Goal: Task Accomplishment & Management: Use online tool/utility

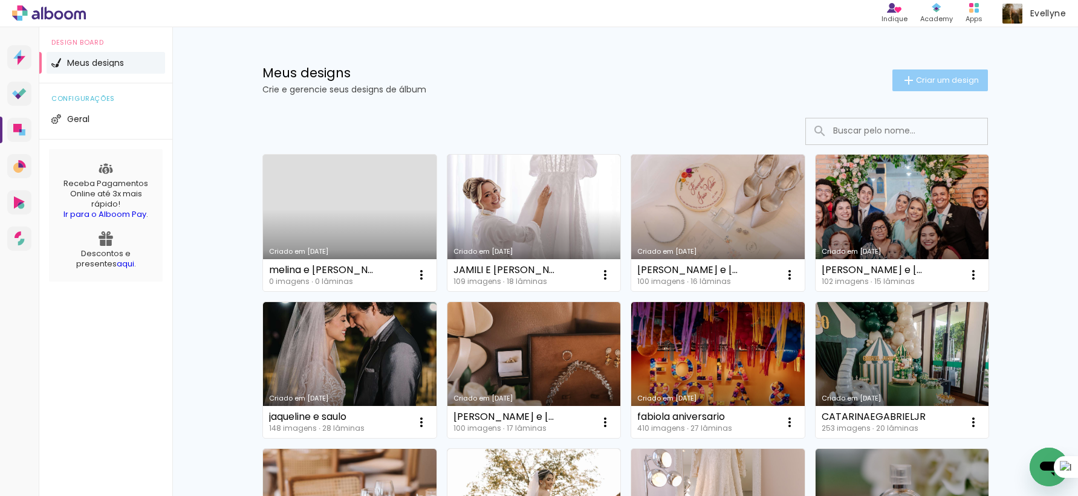
click at [905, 80] on iron-icon at bounding box center [908, 80] width 15 height 15
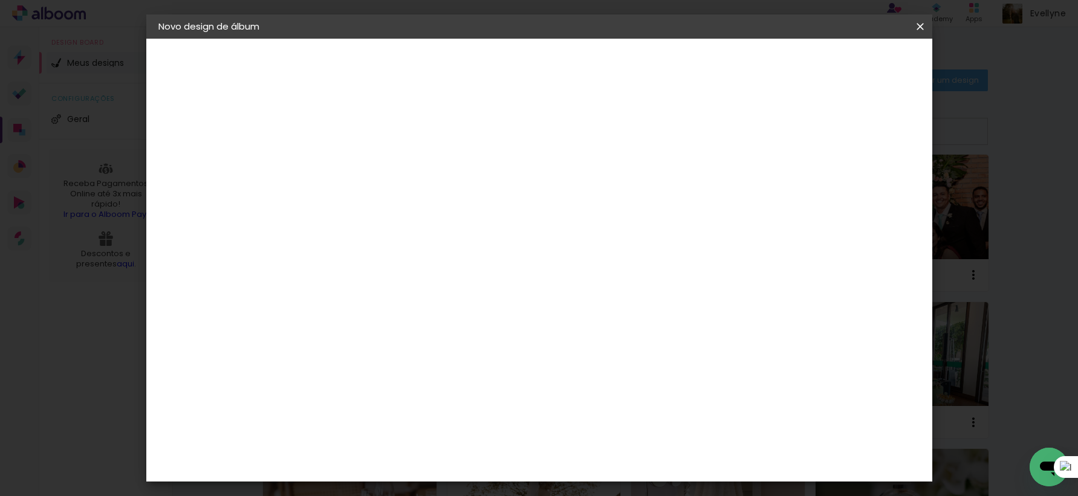
click at [0, 0] on paper-input-container "Título do álbum" at bounding box center [0, 0] width 0 height 0
type input "fabiola"
type paper-input "fabiola"
click at [0, 0] on slot "Avançar" at bounding box center [0, 0] width 0 height 0
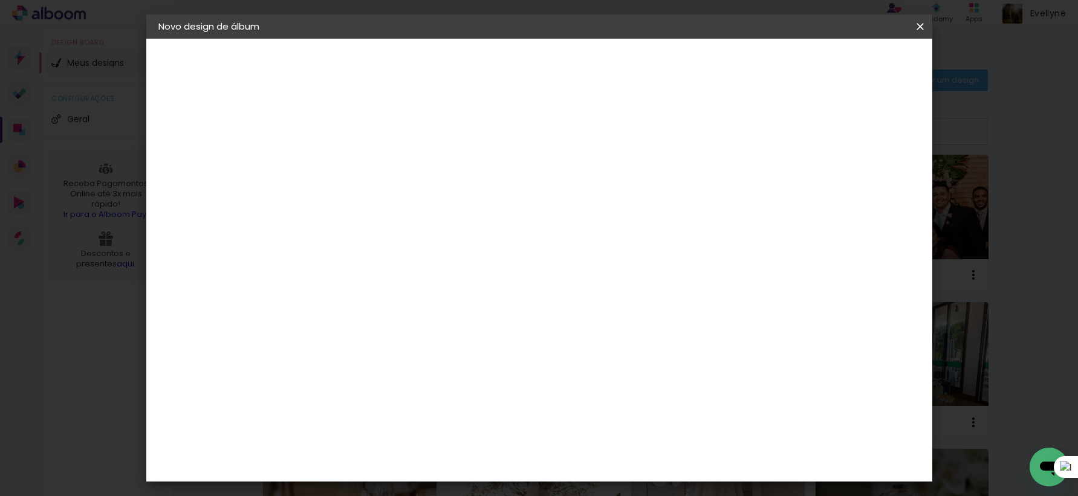
click at [380, 465] on div "Photus" at bounding box center [363, 470] width 33 height 10
click at [0, 0] on slot "Avançar" at bounding box center [0, 0] width 0 height 0
click at [438, 221] on span "30 × 35" at bounding box center [409, 233] width 56 height 25
click at [0, 0] on slot "Avançar" at bounding box center [0, 0] width 0 height 0
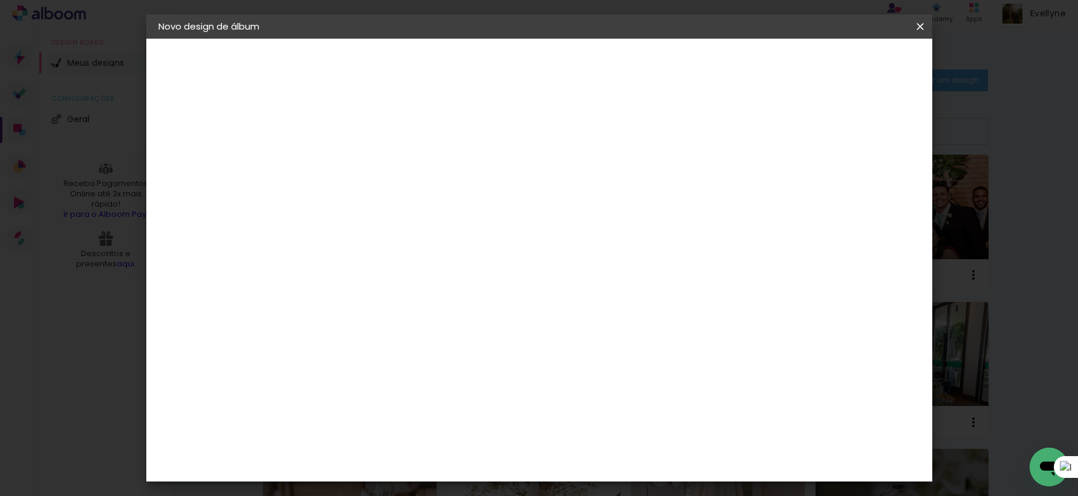
click at [853, 64] on span "Iniciar design" at bounding box center [825, 64] width 55 height 8
